Goal: Task Accomplishment & Management: Use online tool/utility

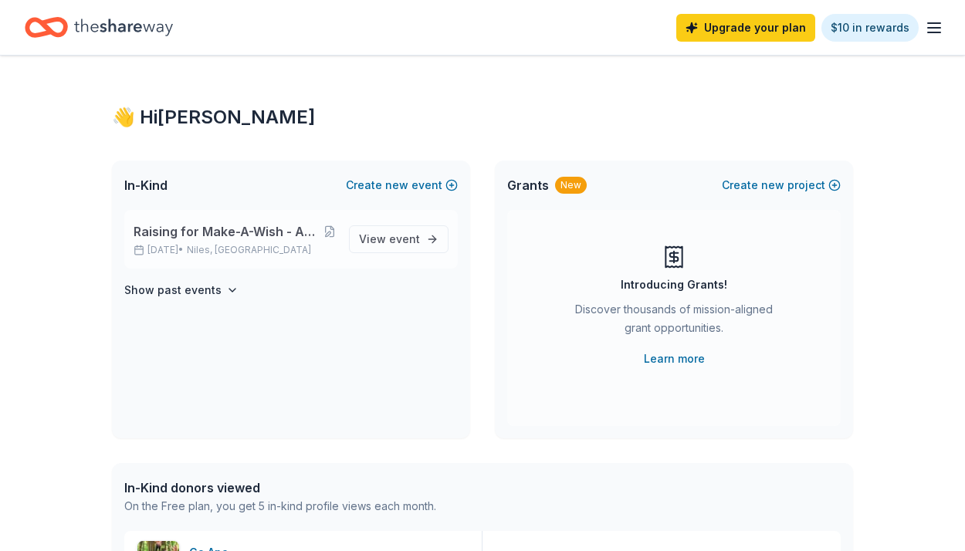
click at [234, 251] on span "Niles, [GEOGRAPHIC_DATA]" at bounding box center [249, 250] width 124 height 12
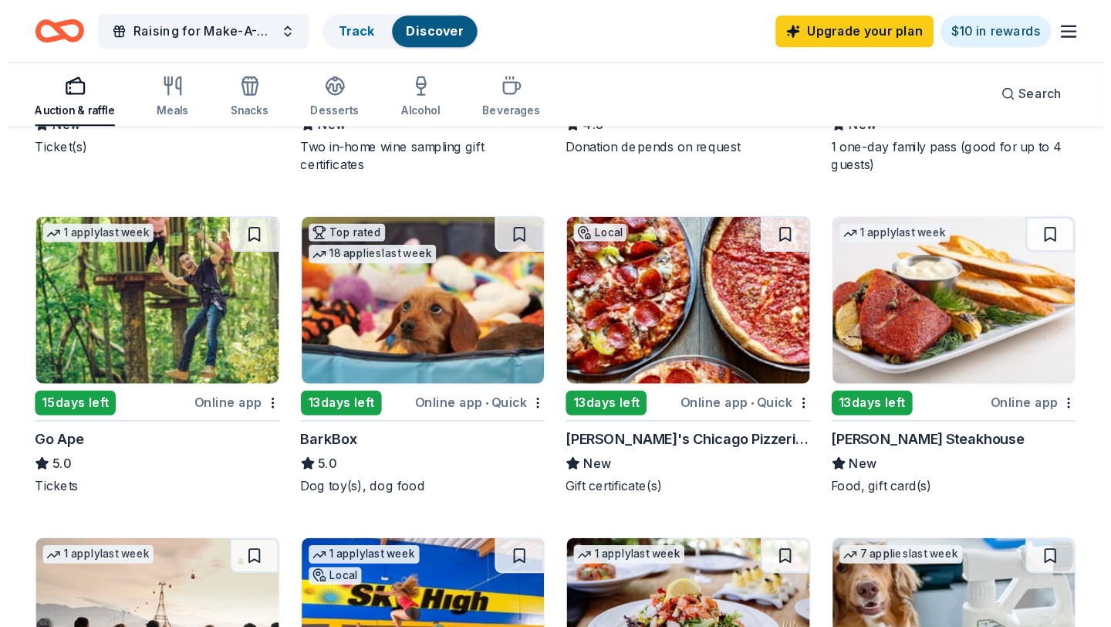
scroll to position [401, 0]
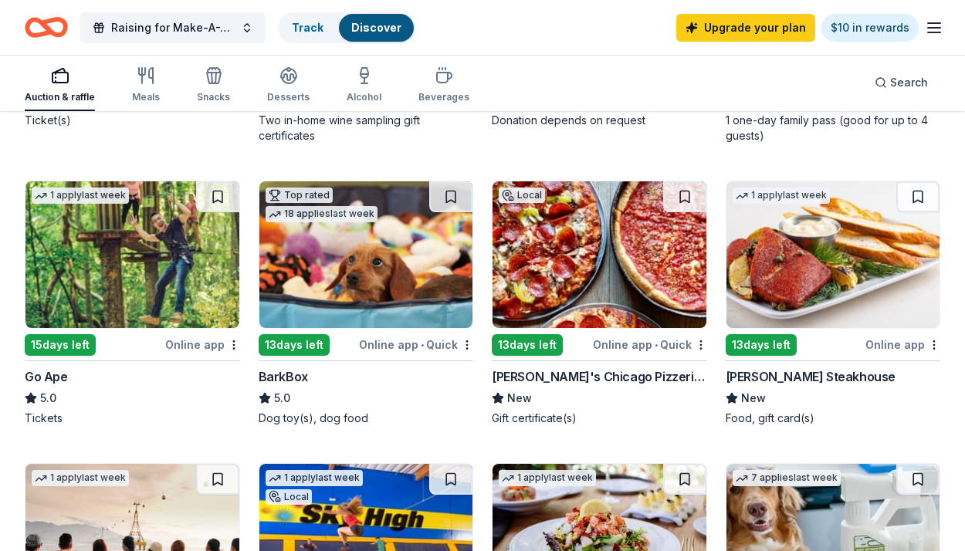
click at [52, 377] on div "Go Ape" at bounding box center [46, 376] width 43 height 19
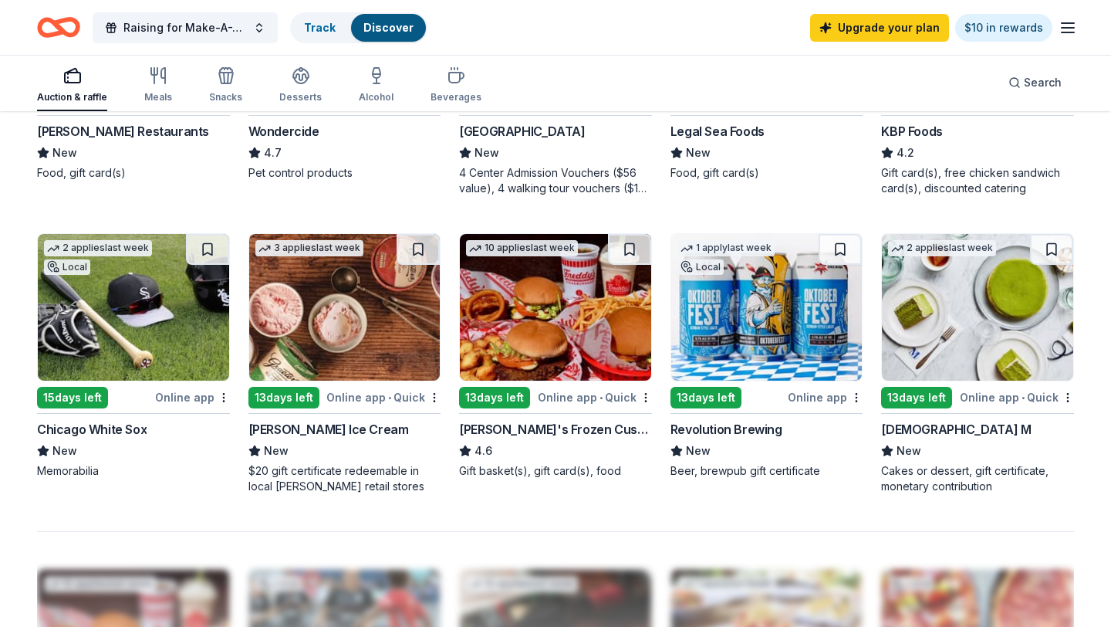
scroll to position [952, 0]
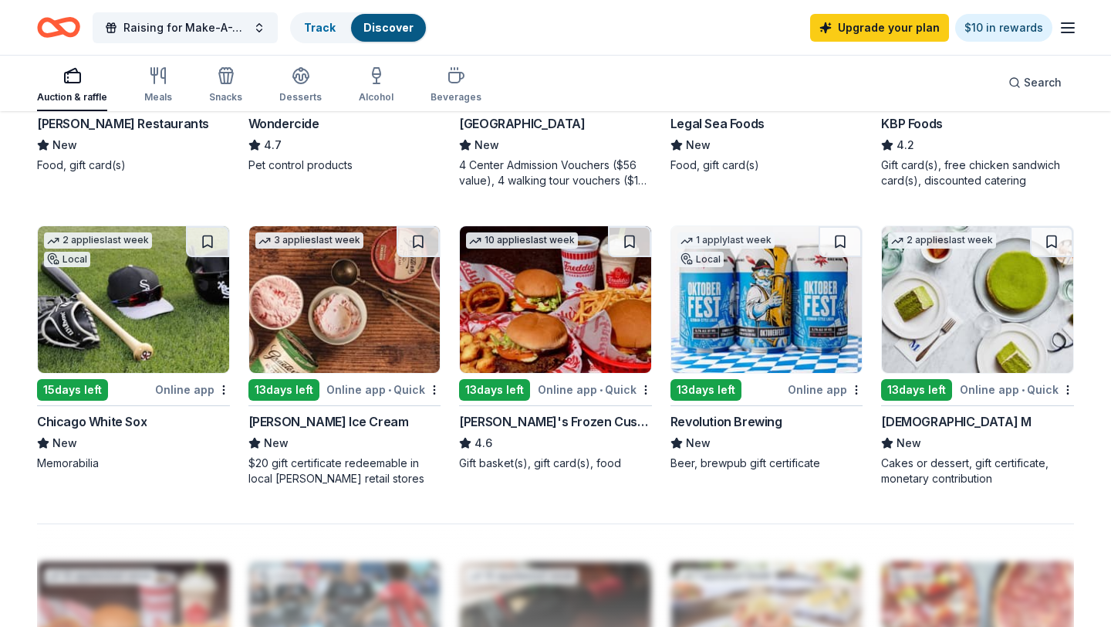
click at [319, 421] on div "[PERSON_NAME] Ice Cream" at bounding box center [329, 421] width 161 height 19
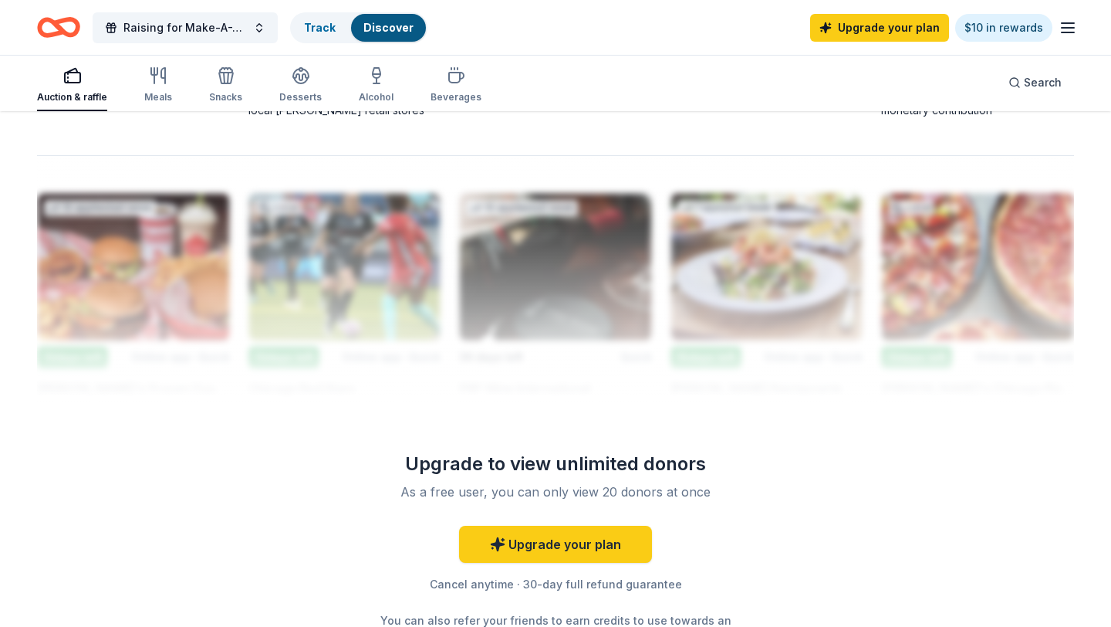
scroll to position [1322, 0]
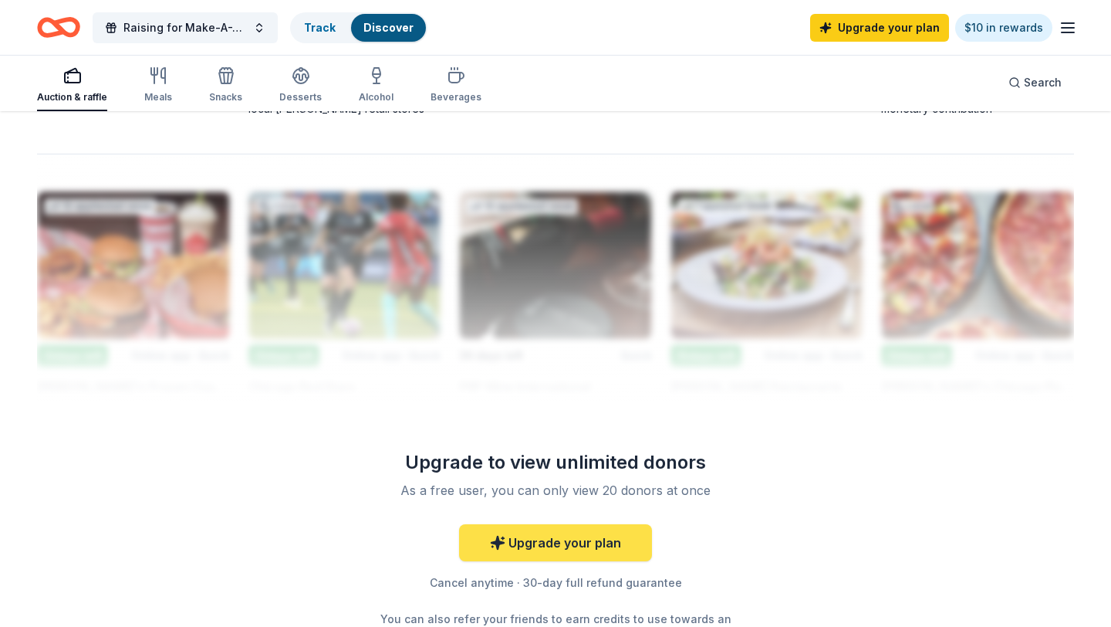
click at [562, 545] on link "Upgrade your plan" at bounding box center [555, 542] width 193 height 37
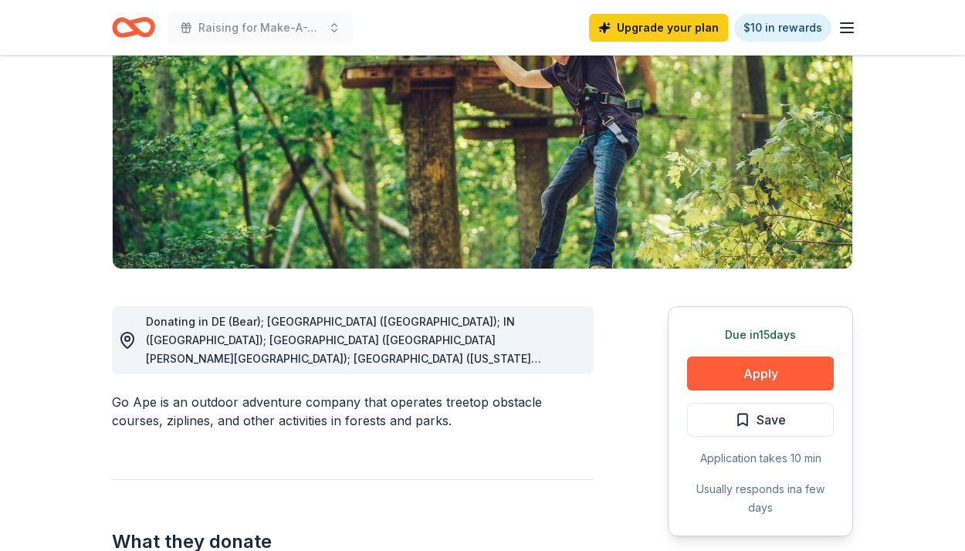
scroll to position [203, 0]
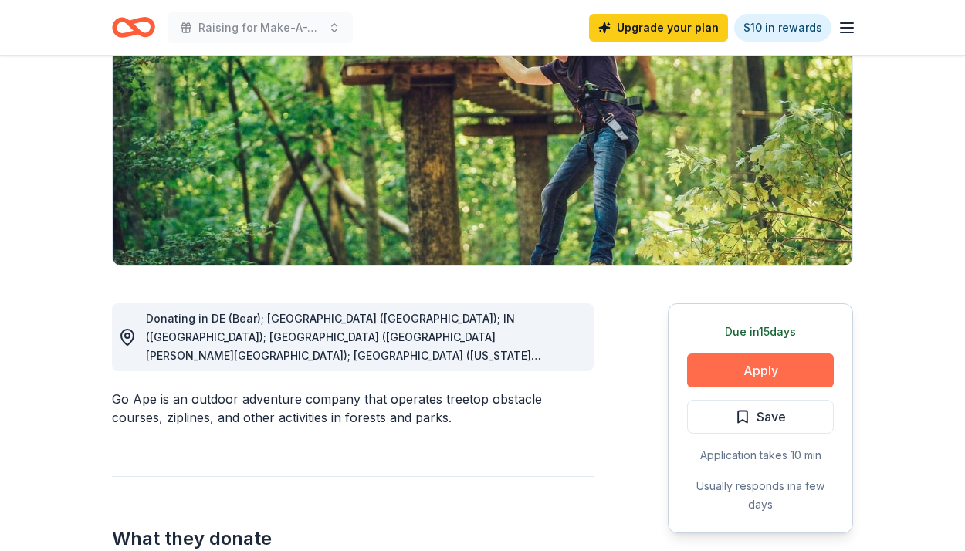
click at [752, 366] on button "Apply" at bounding box center [760, 370] width 147 height 34
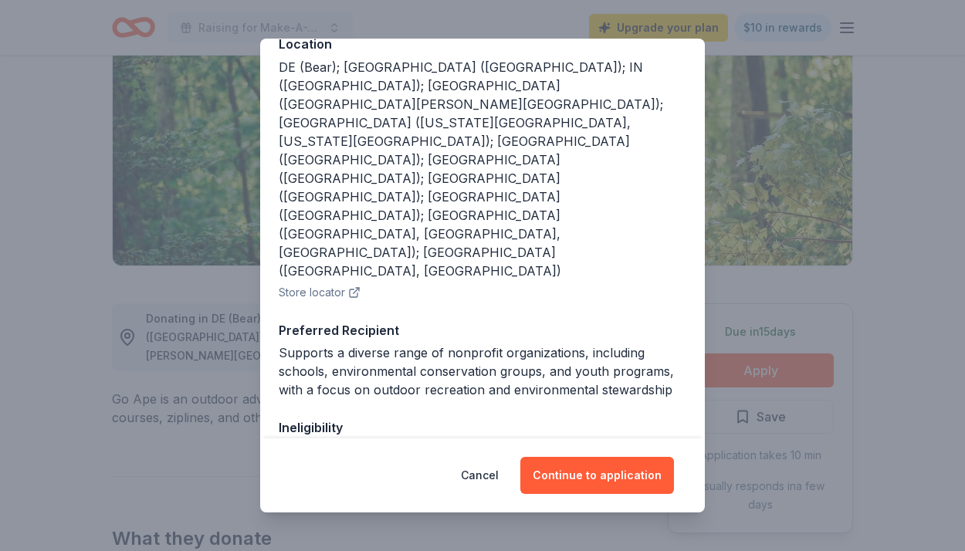
scroll to position [191, 0]
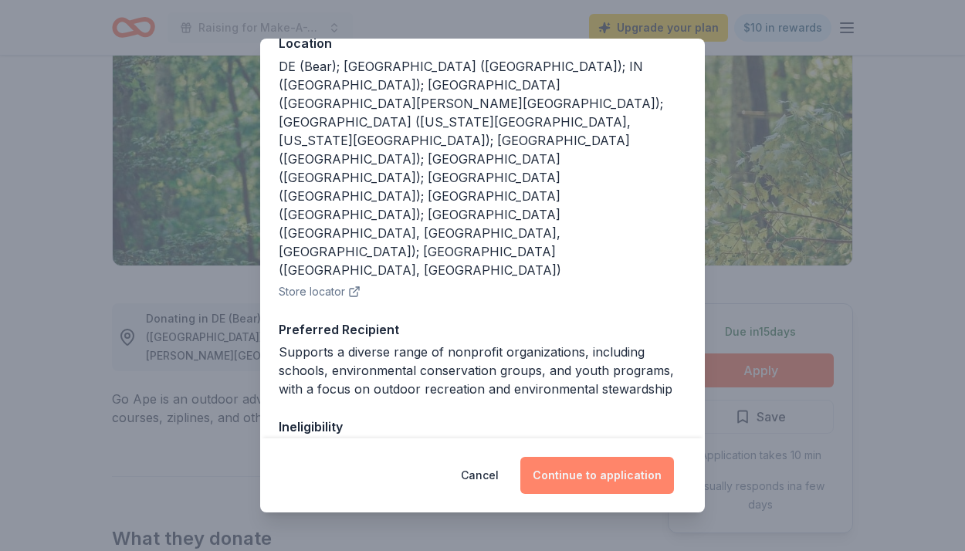
click at [609, 481] on button "Continue to application" at bounding box center [597, 475] width 154 height 37
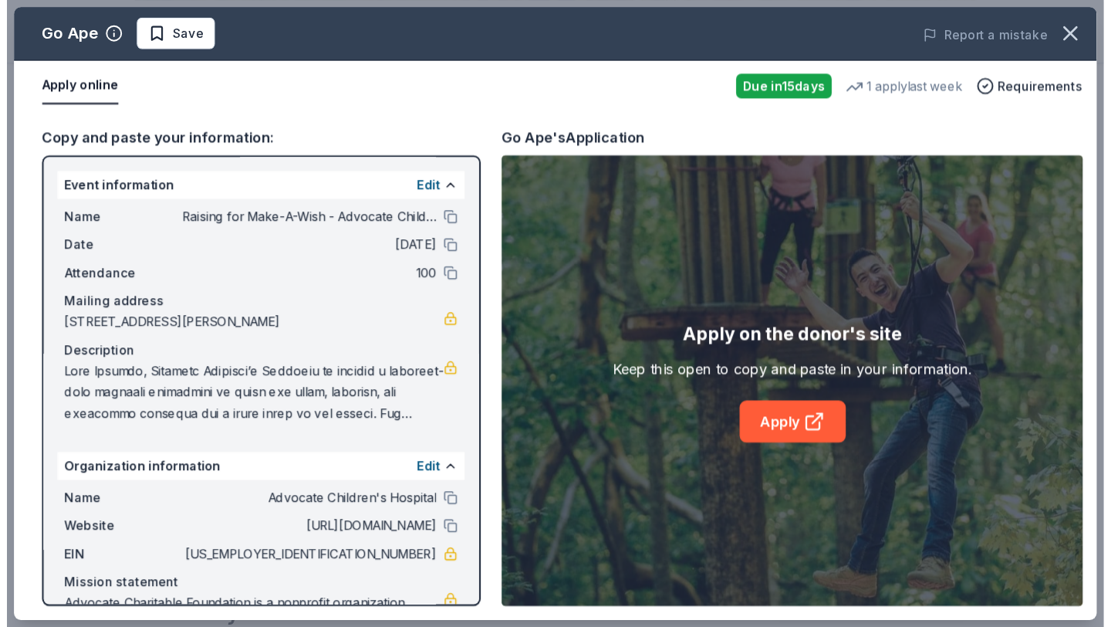
scroll to position [64, 0]
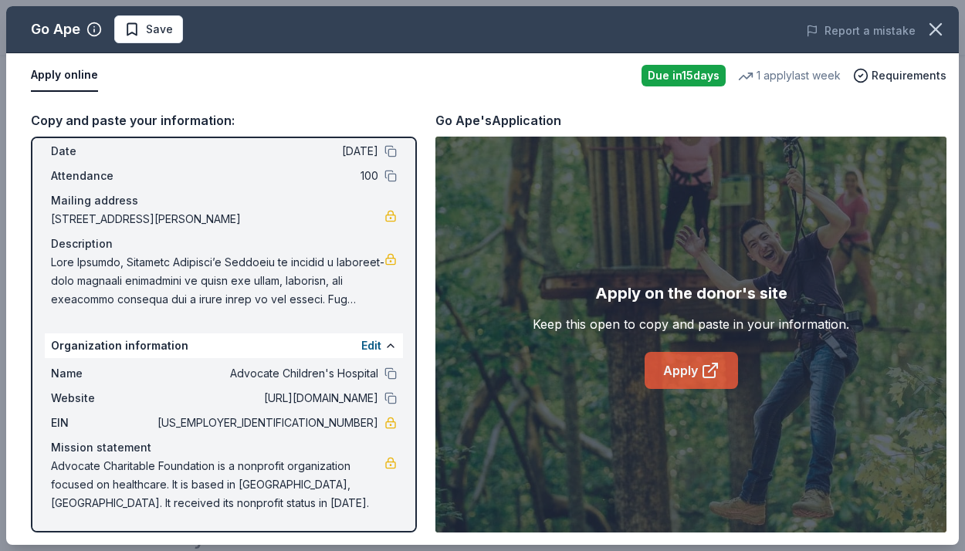
click at [684, 364] on link "Apply" at bounding box center [690, 370] width 93 height 37
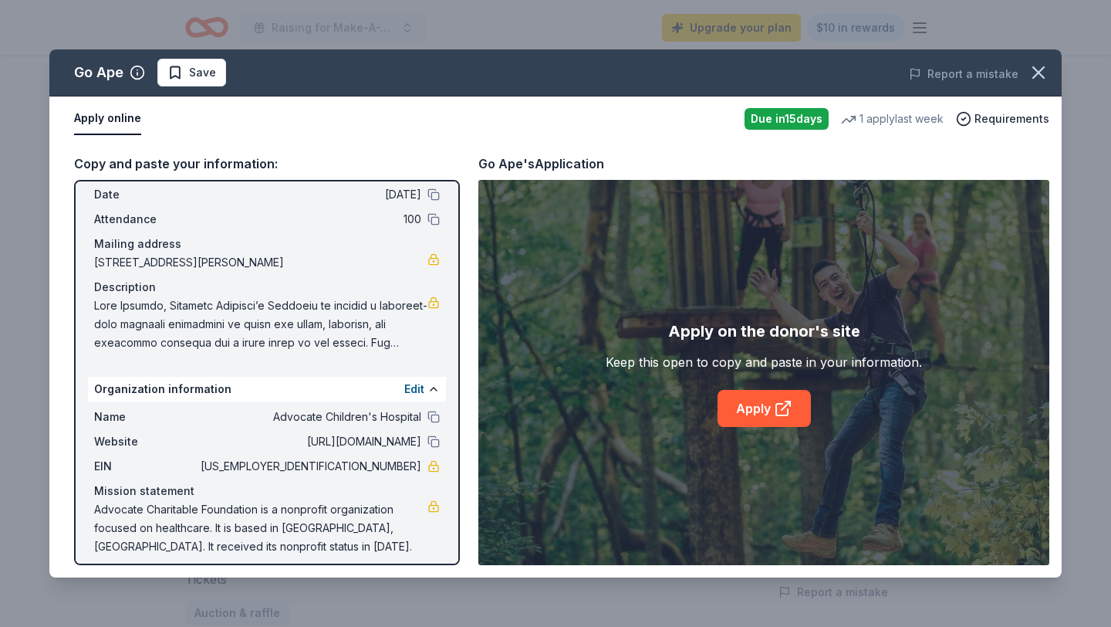
click at [400, 465] on span "[US_EMPLOYER_IDENTIFICATION_NUMBER]" at bounding box center [310, 466] width 224 height 19
drag, startPoint x: 418, startPoint y: 468, endPoint x: 351, endPoint y: 455, distance: 68.4
click at [351, 455] on div "Name Advocate Children's Hospital Website http://www.advocategiving.org EIN 36-…" at bounding box center [267, 481] width 358 height 161
drag, startPoint x: 357, startPoint y: 468, endPoint x: 458, endPoint y: 506, distance: 108.2
click at [458, 506] on div "Event information Edit Name Raising for Make-A-Wish - Advocate Children’s softb…" at bounding box center [267, 372] width 386 height 385
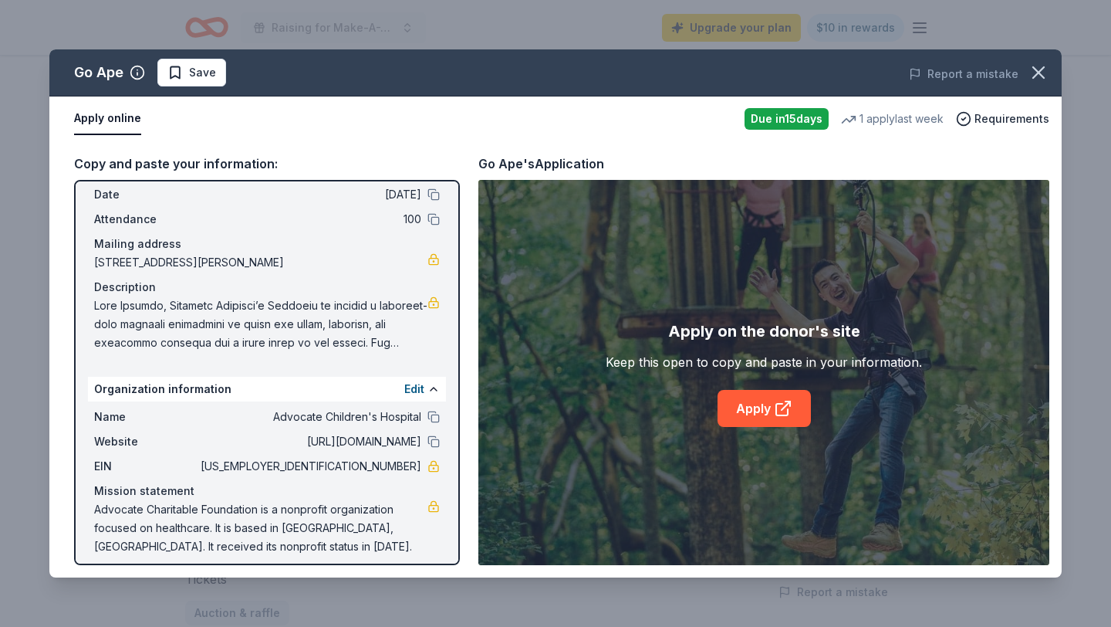
click at [335, 47] on div "Go Ape Save Report a mistake Apply online Due in 15 days 1 apply last week Requ…" at bounding box center [555, 313] width 1111 height 627
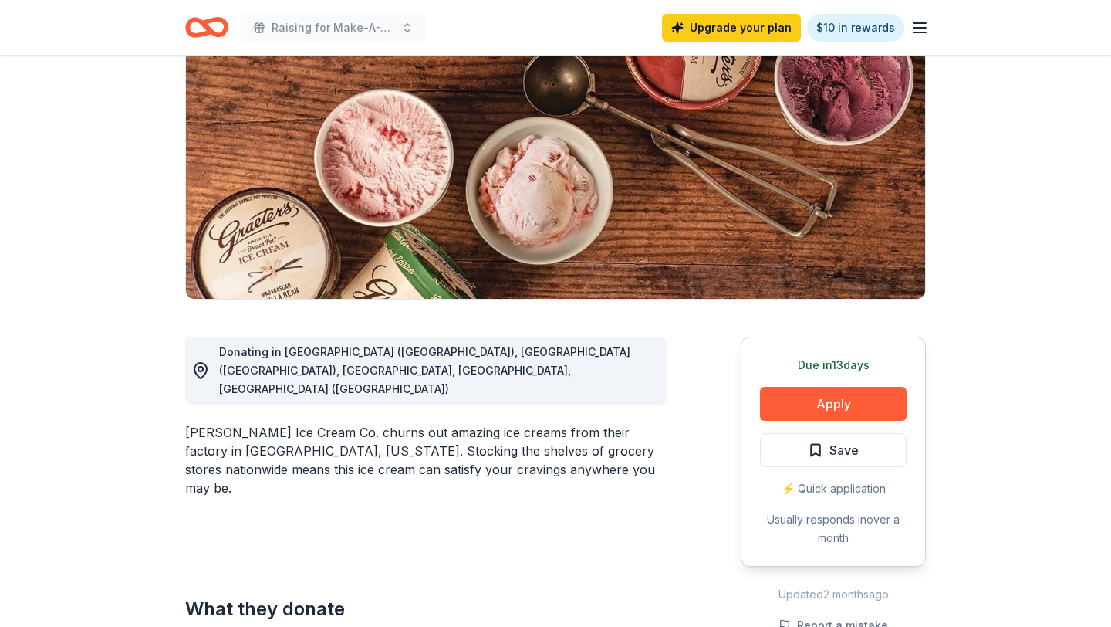
scroll to position [186, 0]
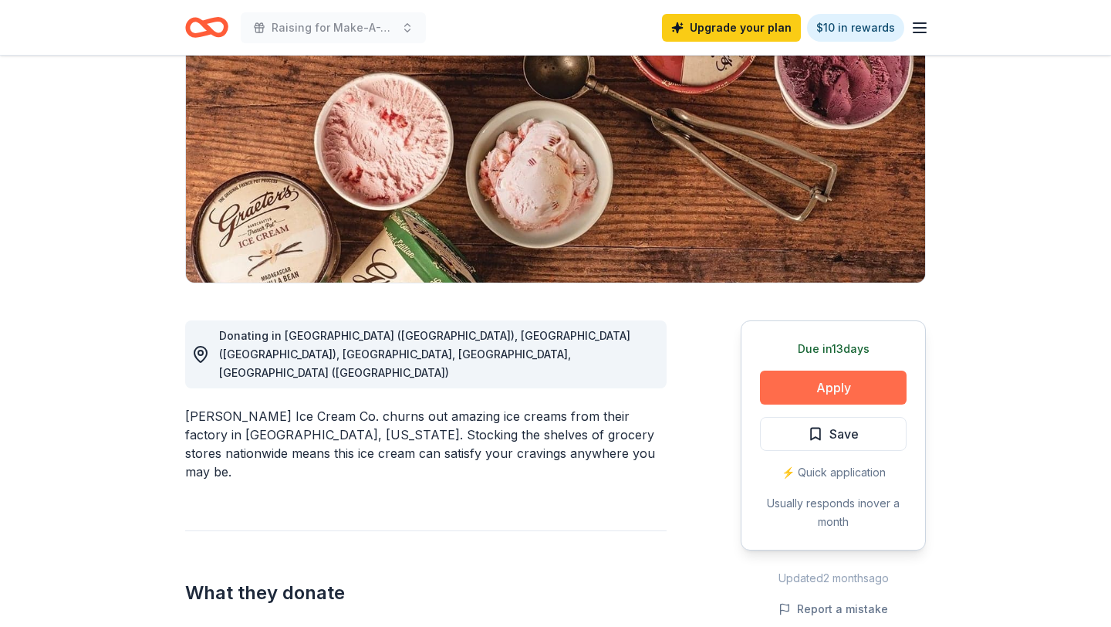
click at [828, 394] on button "Apply" at bounding box center [833, 387] width 147 height 34
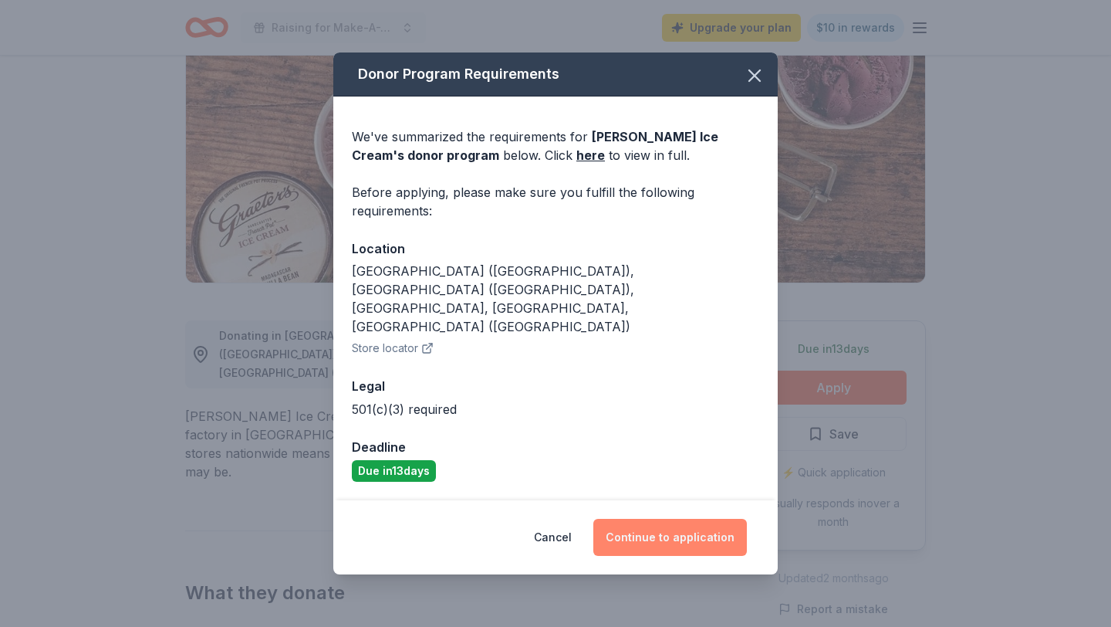
click at [654, 521] on button "Continue to application" at bounding box center [671, 537] width 154 height 37
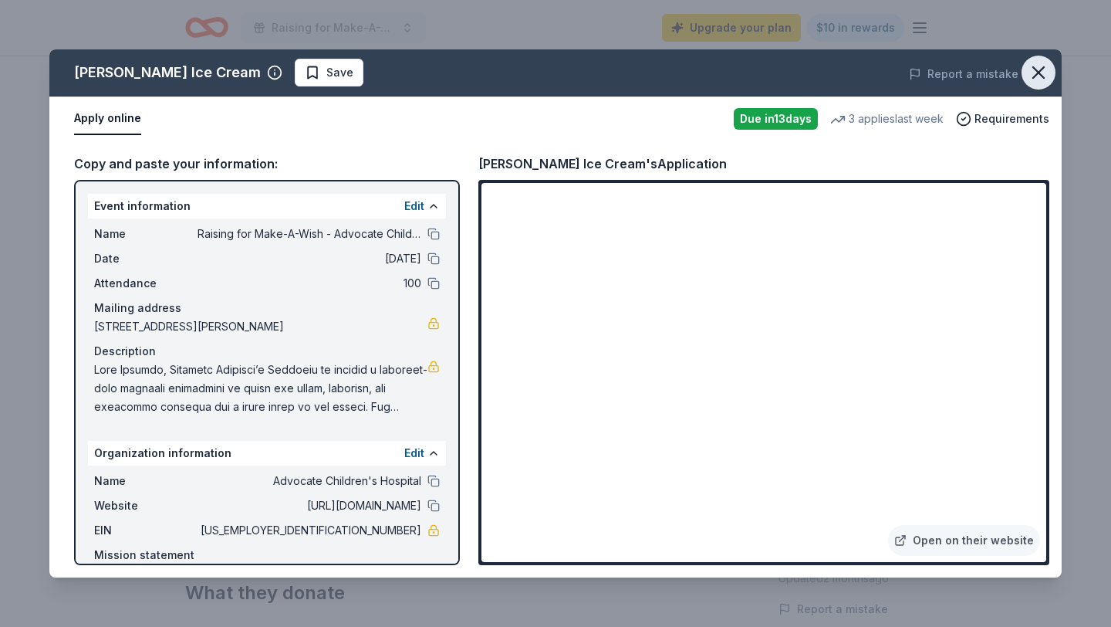
click at [1042, 75] on icon "button" at bounding box center [1038, 72] width 11 height 11
